Goal: Navigation & Orientation: Go to known website

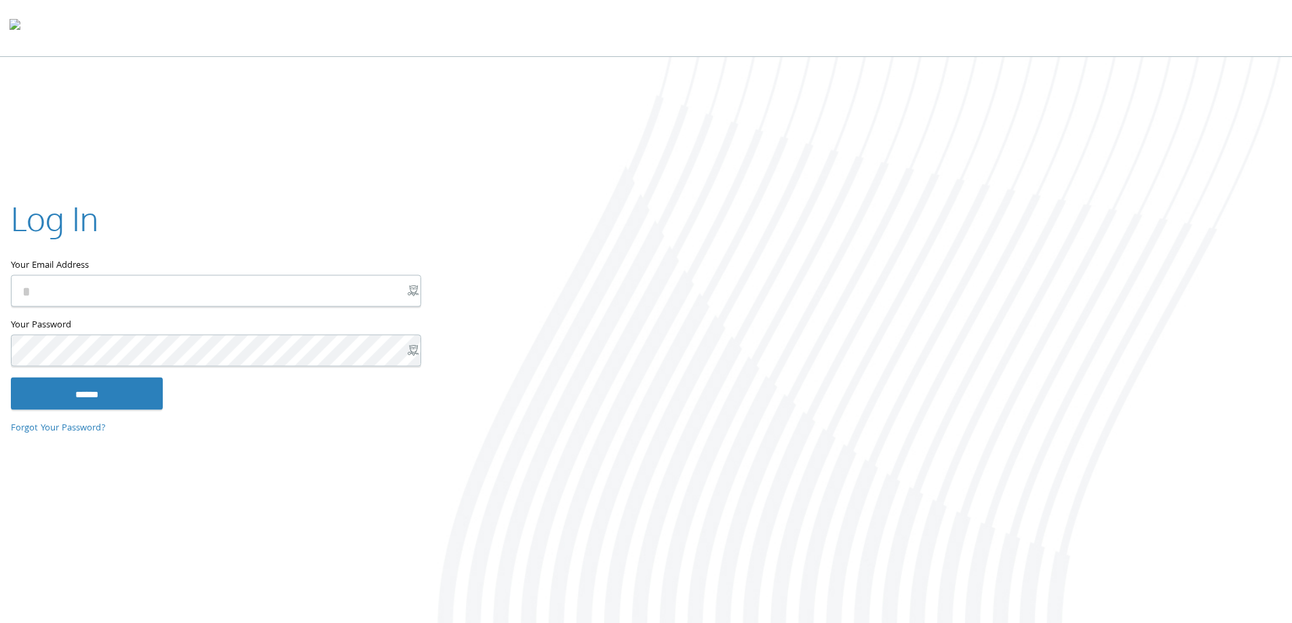
type input "**********"
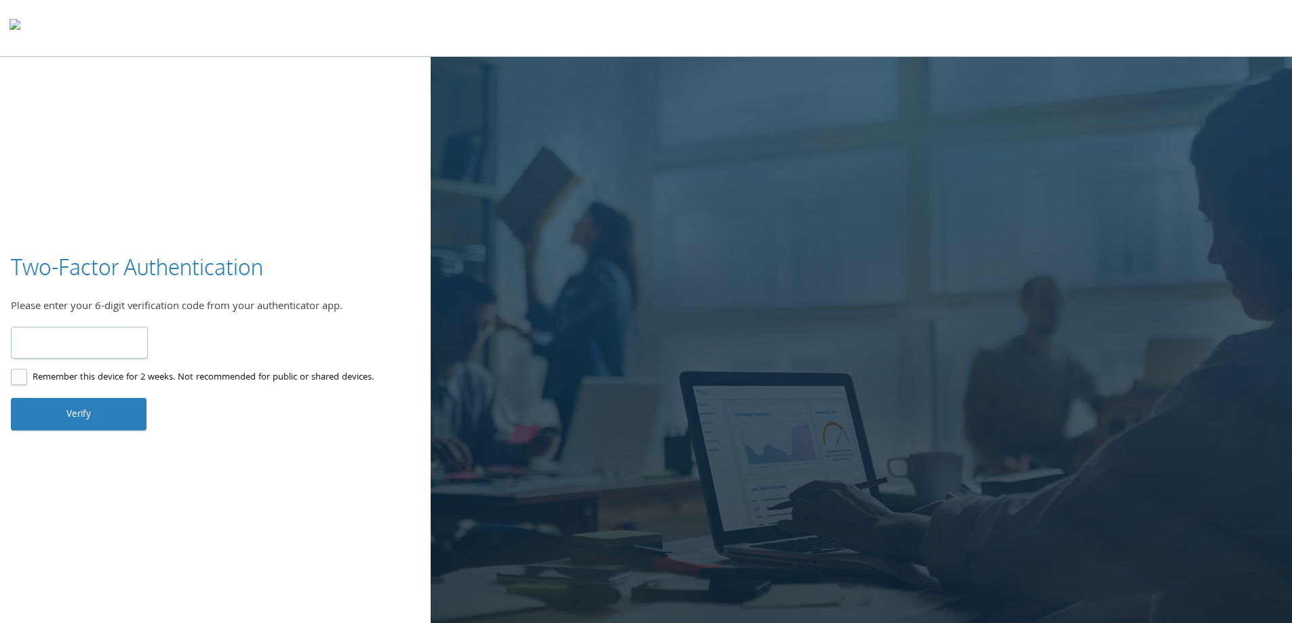
click at [116, 339] on input "number" at bounding box center [79, 343] width 137 height 32
type input "******"
click at [58, 411] on button "Verify" at bounding box center [79, 414] width 136 height 33
